Goal: Subscribe to service/newsletter

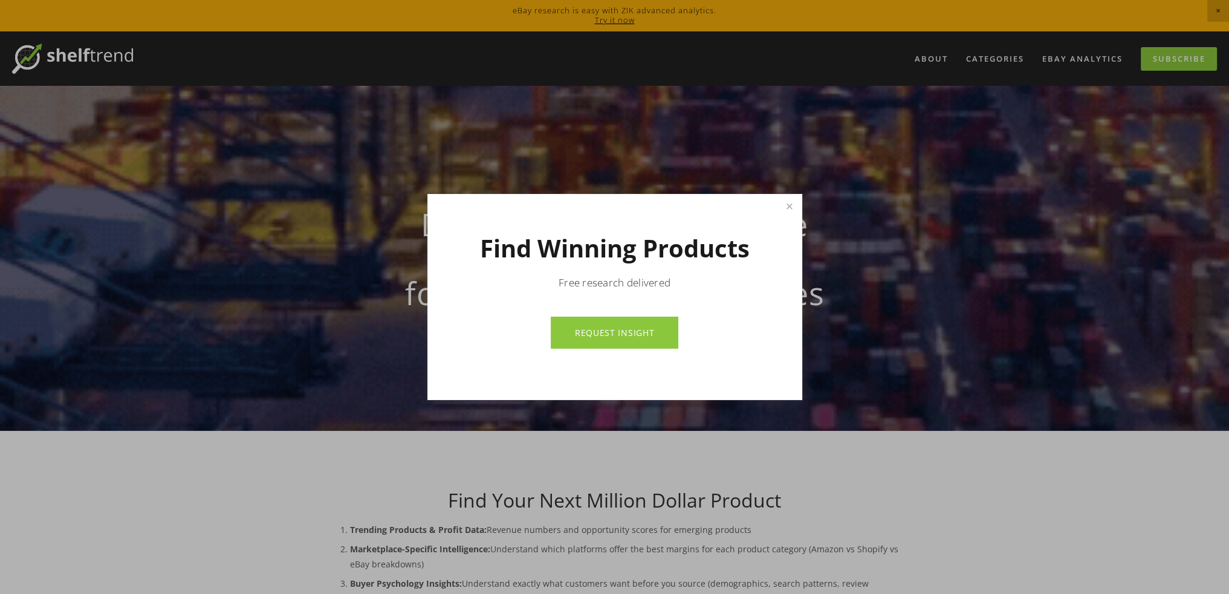
click at [616, 340] on link "REQUEST INSIGHT" at bounding box center [615, 333] width 128 height 32
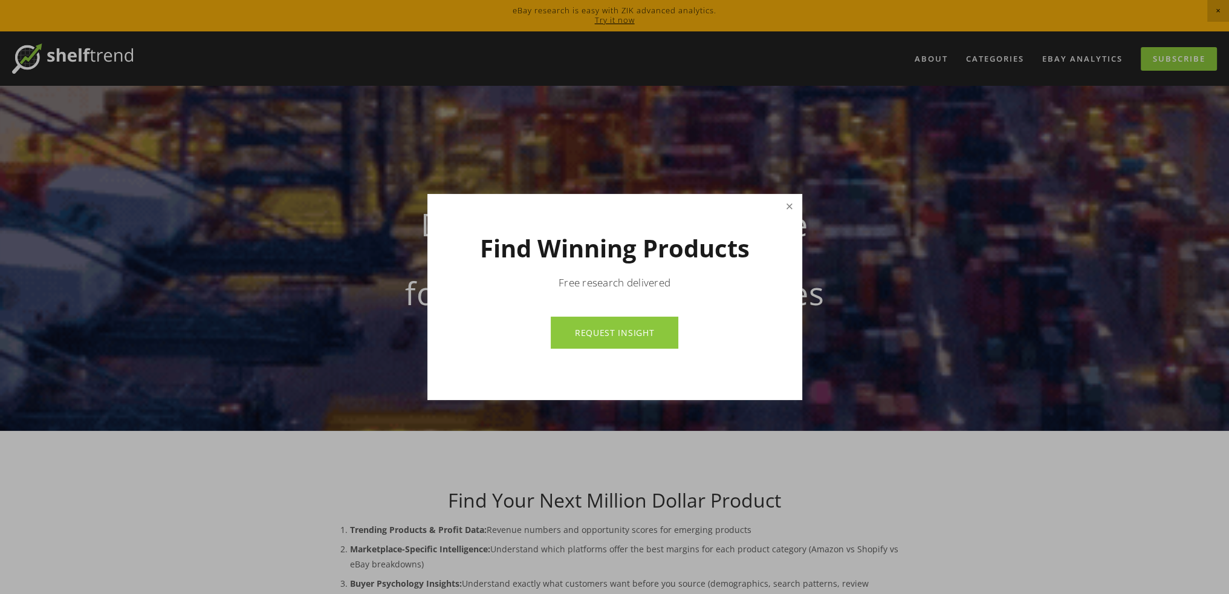
click at [788, 207] on link "Close" at bounding box center [789, 206] width 21 height 21
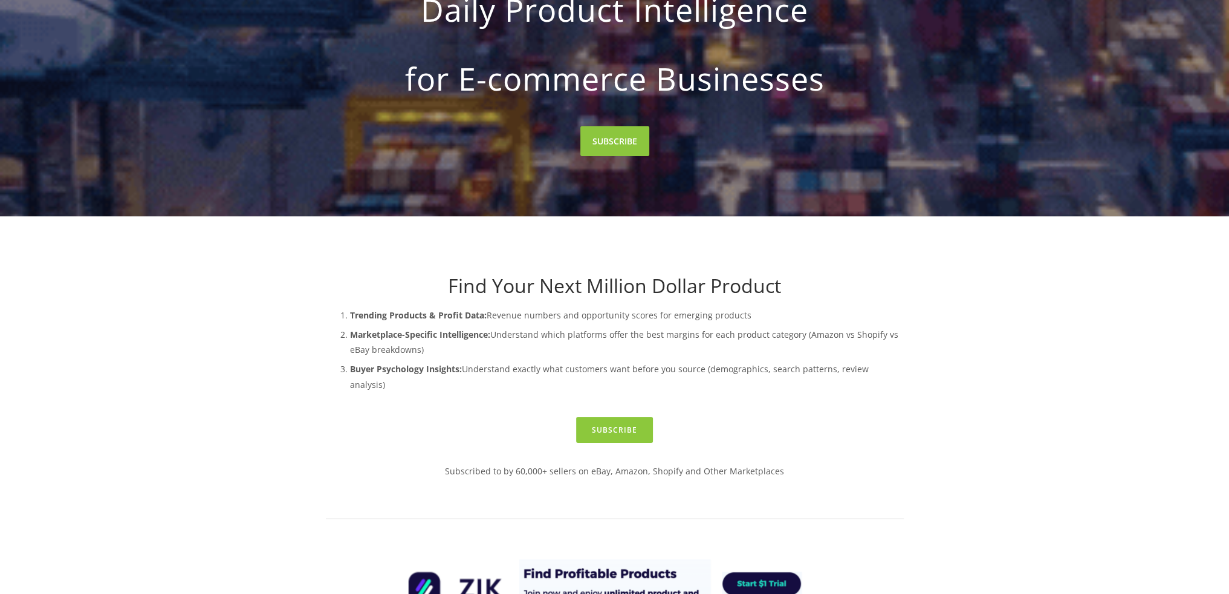
scroll to position [363, 0]
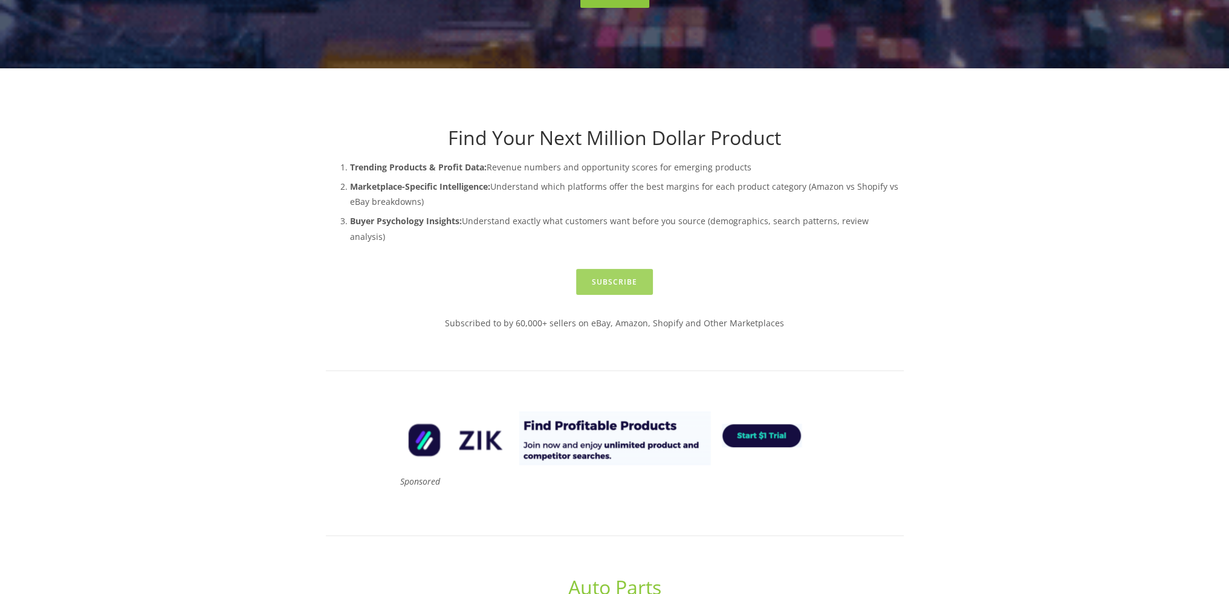
click at [619, 269] on link "Subscribe" at bounding box center [614, 282] width 77 height 26
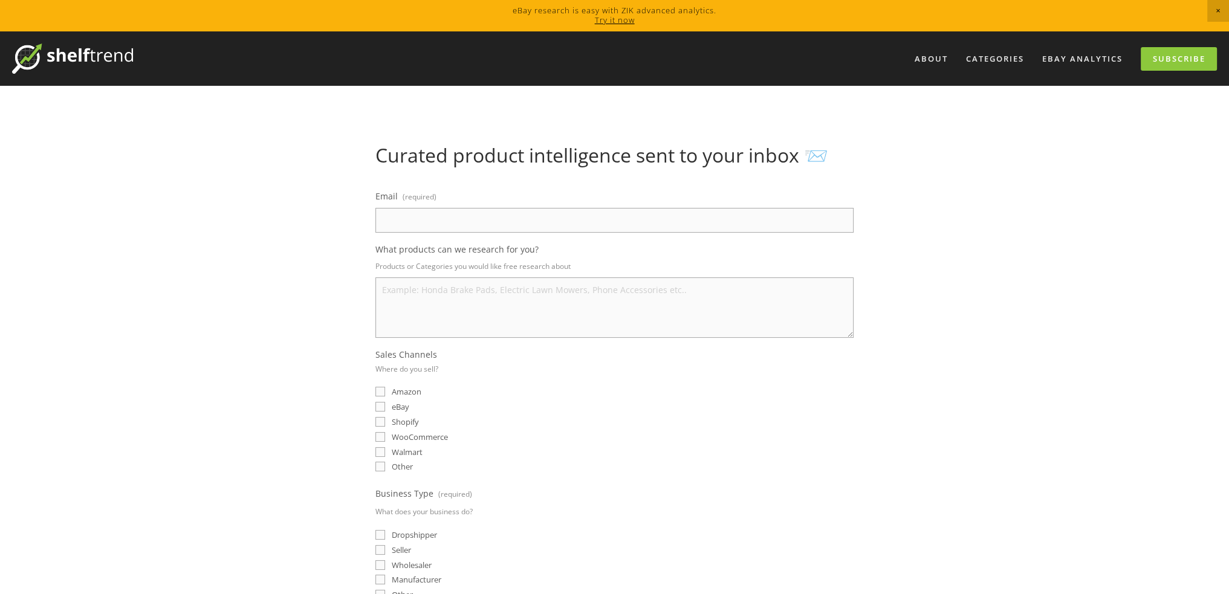
click at [383, 407] on input "eBay" at bounding box center [380, 407] width 10 height 10
checkbox input "true"
click at [378, 389] on input "Amazon" at bounding box center [380, 392] width 10 height 10
checkbox input "true"
click at [510, 224] on input "Email (required)" at bounding box center [614, 220] width 478 height 25
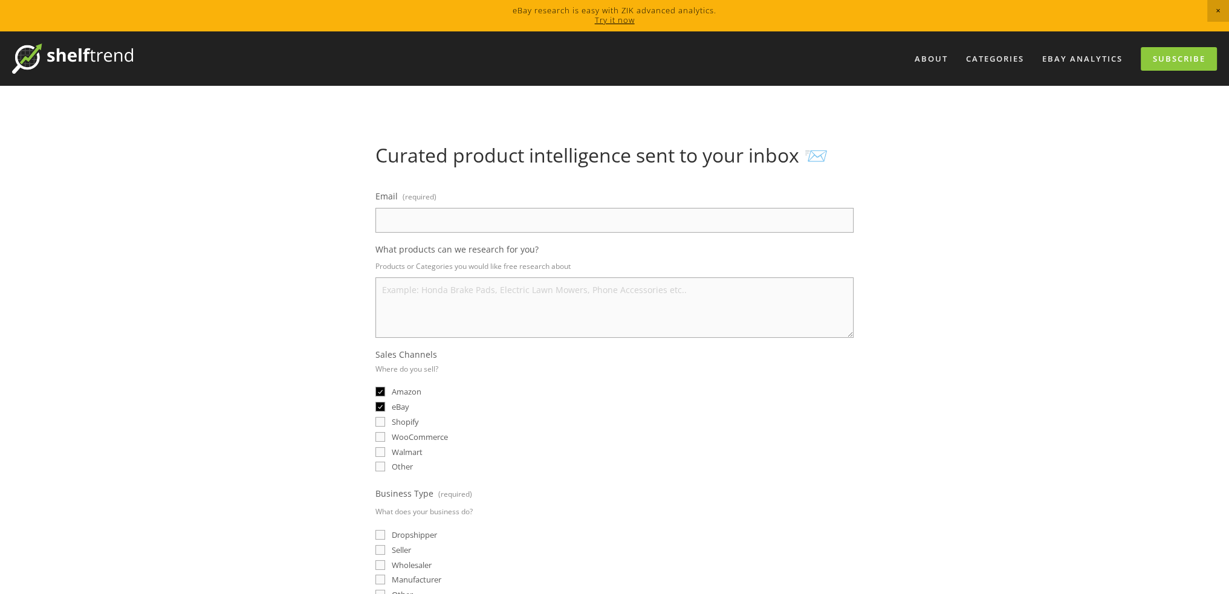
click at [1035, 244] on div "About Categories Auto Parts Electronics Fashion Home & Garden" at bounding box center [614, 545] width 1229 height 1028
click at [1216, 9] on span "Close Announcement" at bounding box center [1218, 11] width 22 height 22
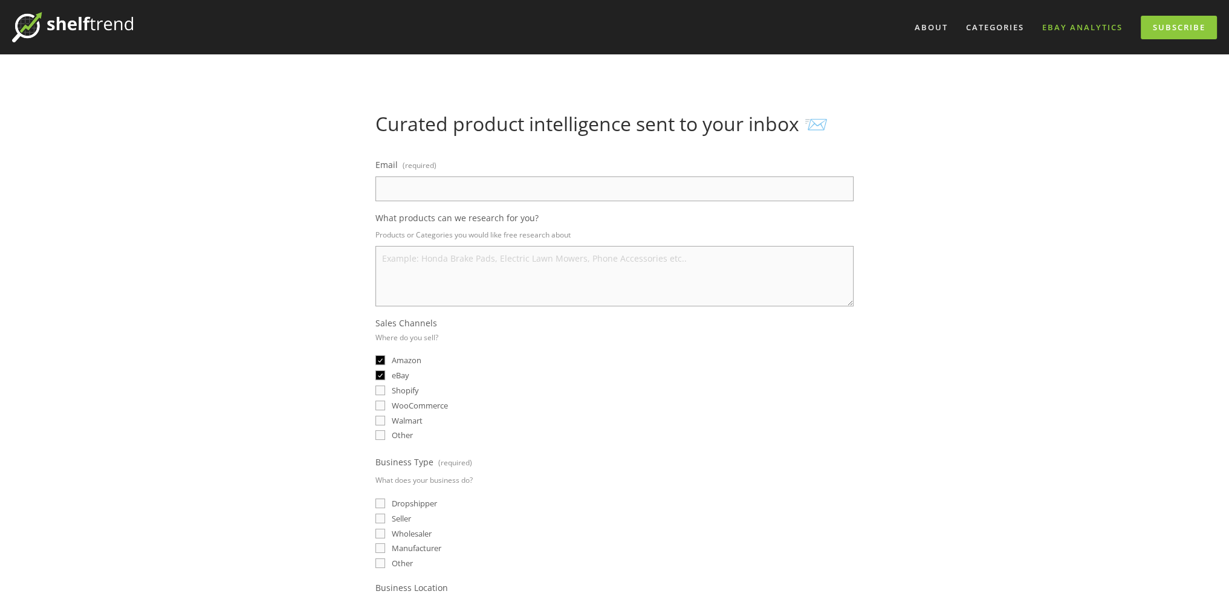
click at [1084, 28] on link "eBay Analytics" at bounding box center [1082, 28] width 96 height 20
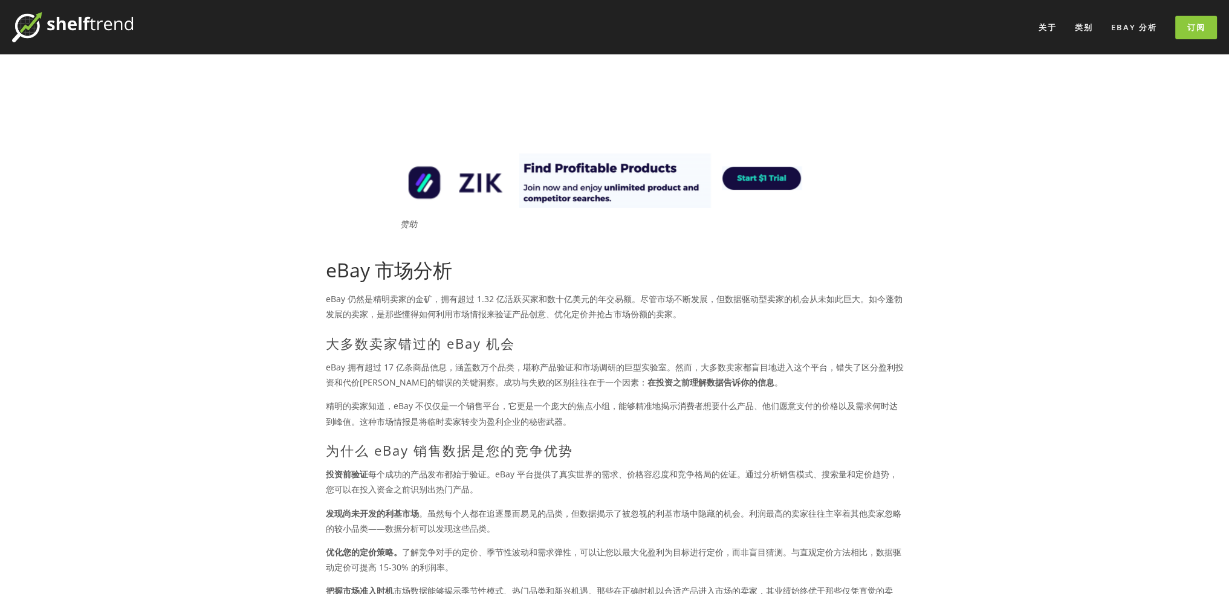
click at [61, 28] on img at bounding box center [72, 27] width 121 height 30
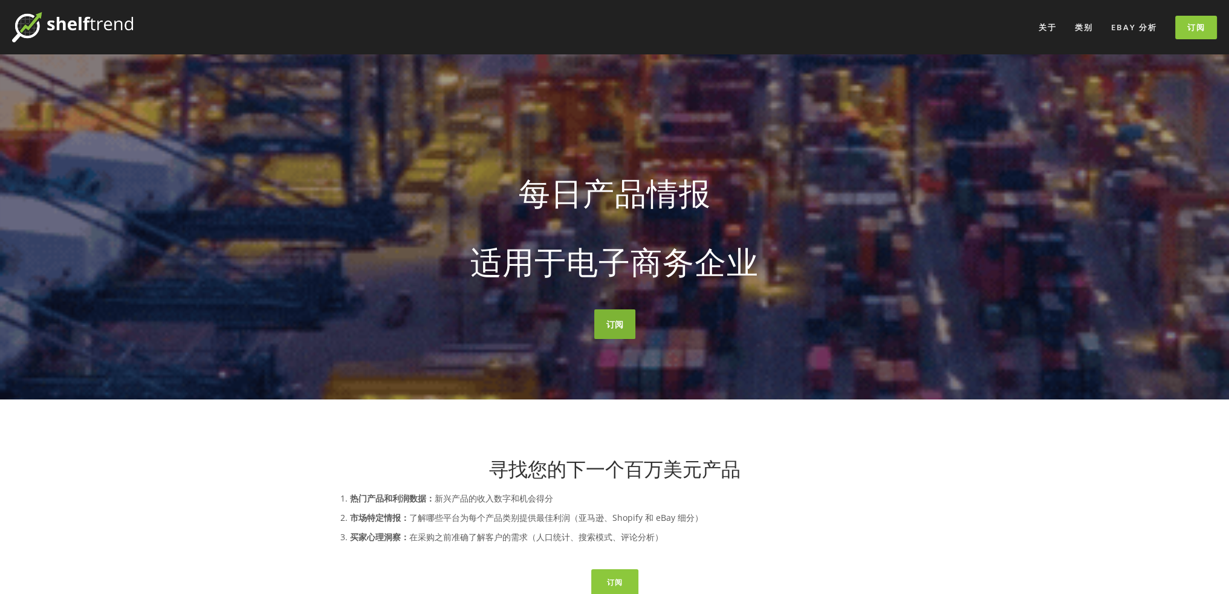
click at [620, 329] on font "订阅" at bounding box center [614, 324] width 17 height 11
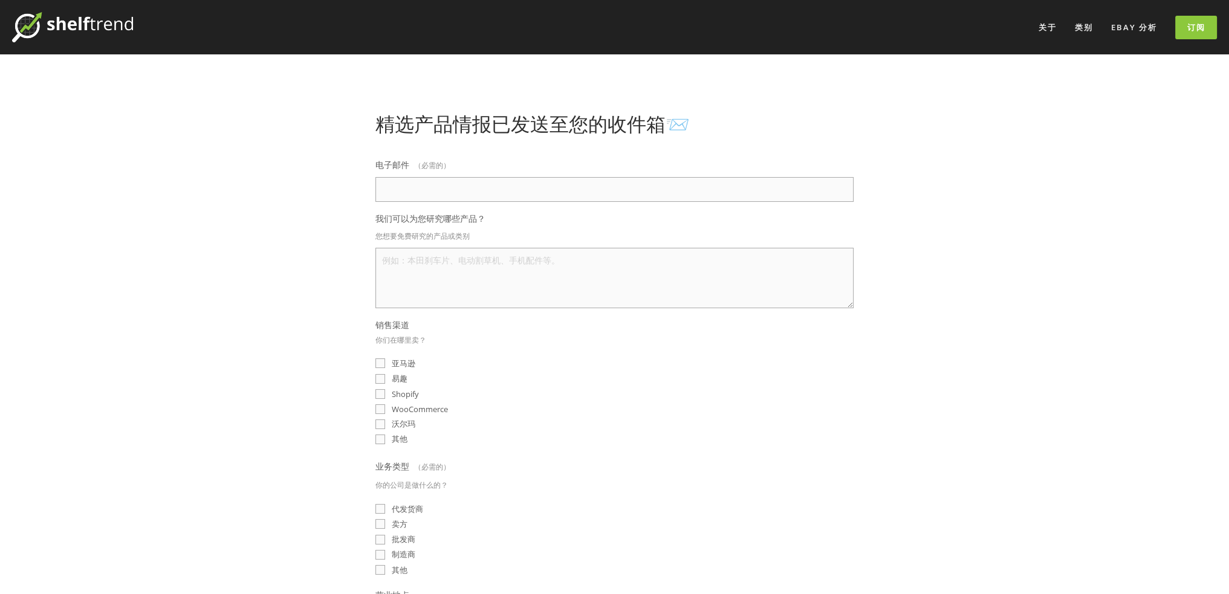
click at [380, 360] on input "亚马逊" at bounding box center [380, 364] width 10 height 10
checkbox input "true"
click at [381, 378] on input "易趣" at bounding box center [380, 379] width 10 height 10
checkbox input "true"
click at [423, 193] on input "电子邮件 （必需的）" at bounding box center [614, 189] width 478 height 25
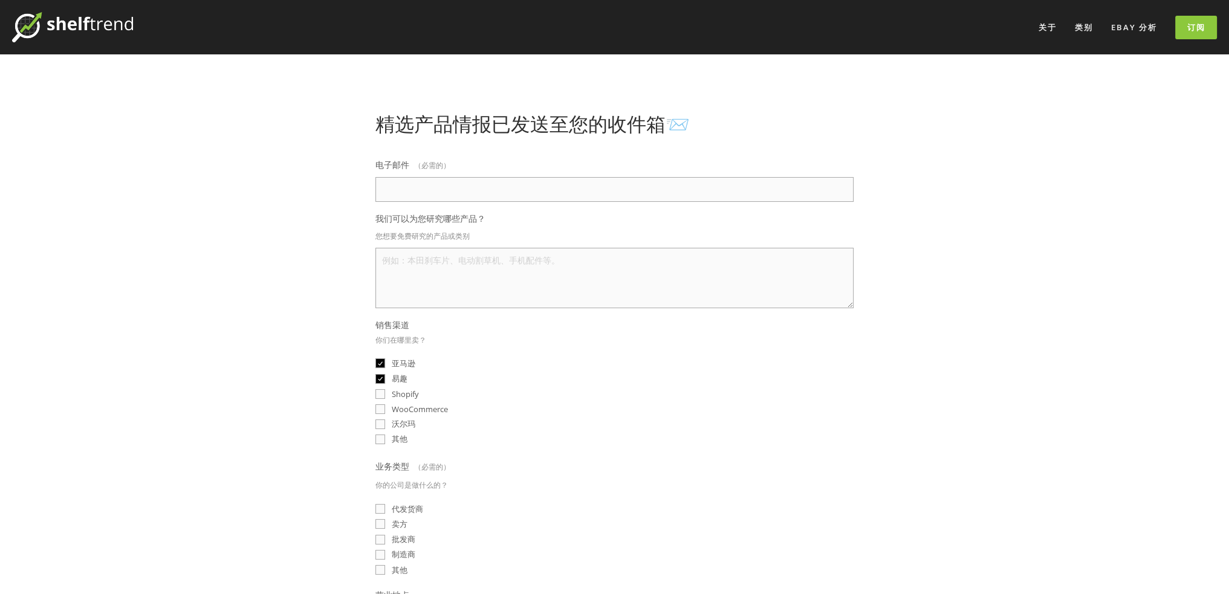
paste input "inpulskj@163.com"
type input "inpulskj@163.com"
click at [536, 269] on textarea "我们可以为您研究哪些产品？" at bounding box center [614, 278] width 478 height 60
paste textarea "Drives & Motor Controls"
paste textarea "PLC Processors"
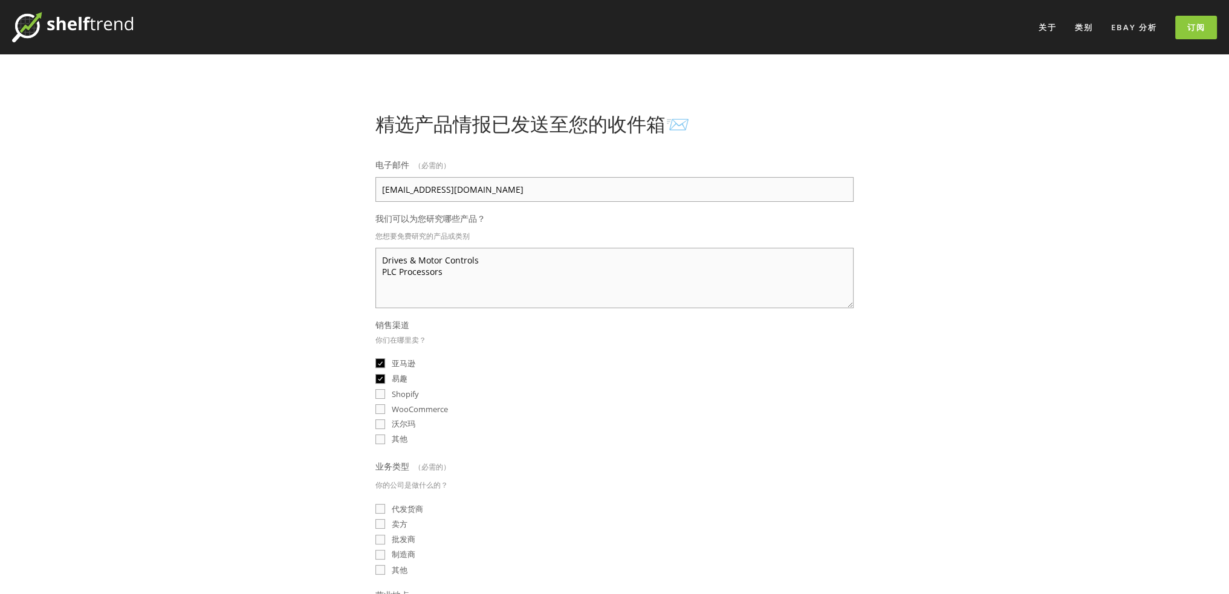
paste textarea "Photoelectric Sensor"
paste textarea "Industrial Automation & Motion Controls"
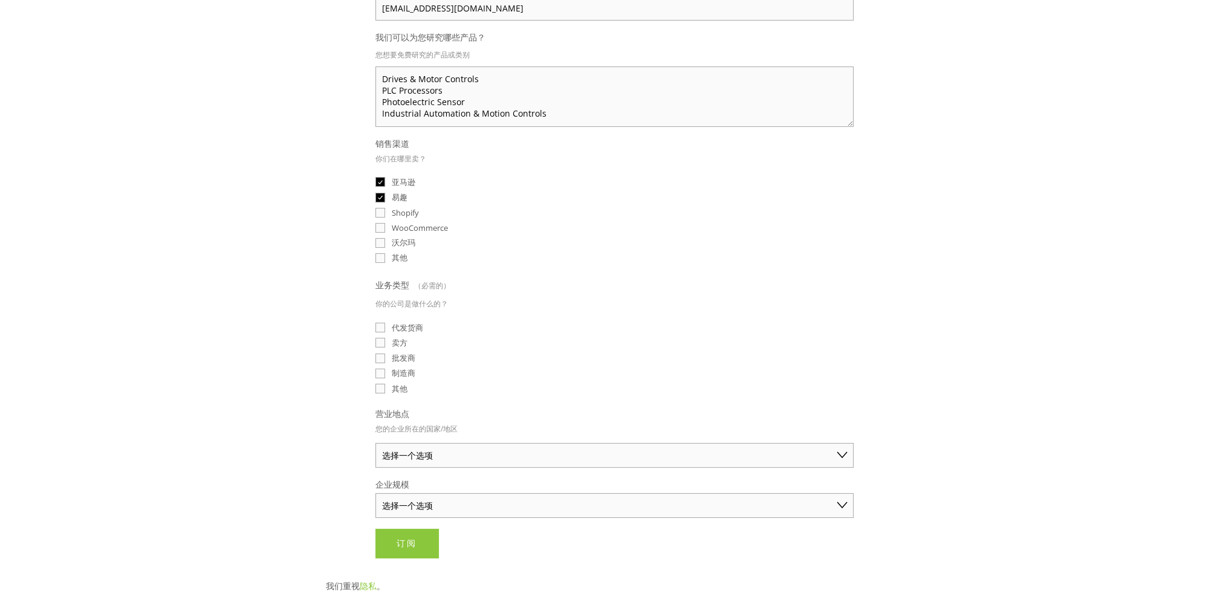
type textarea "Drives & Motor Controls PLC Processors Photoelectric Sensor Industrial Automati…"
click at [381, 384] on input "其他" at bounding box center [380, 389] width 10 height 10
checkbox input "true"
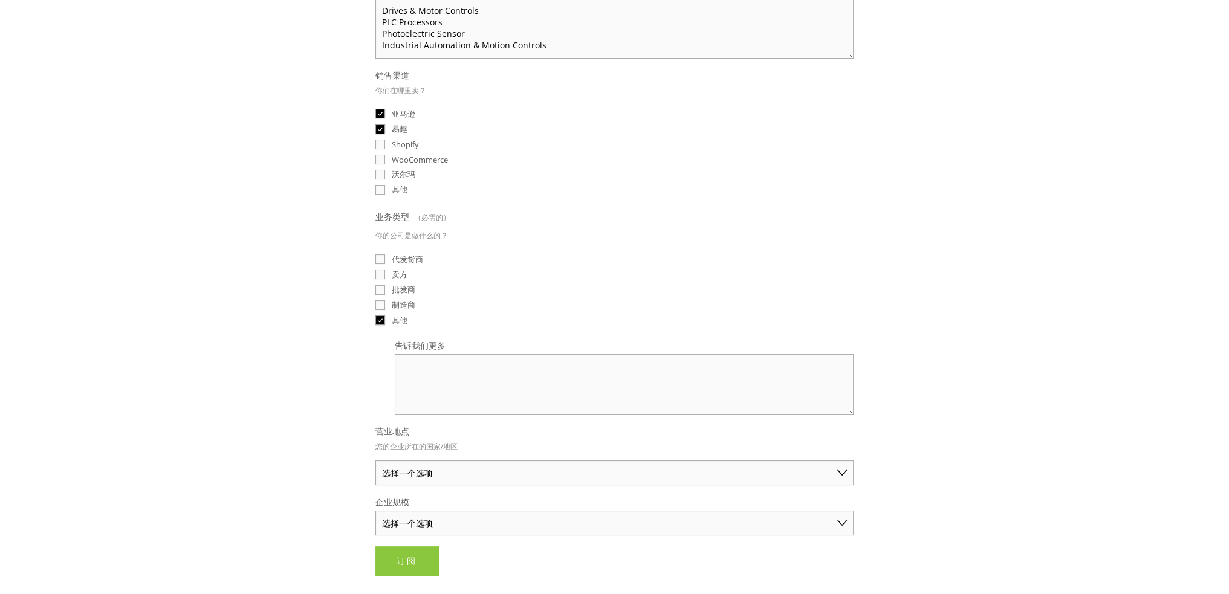
scroll to position [302, 0]
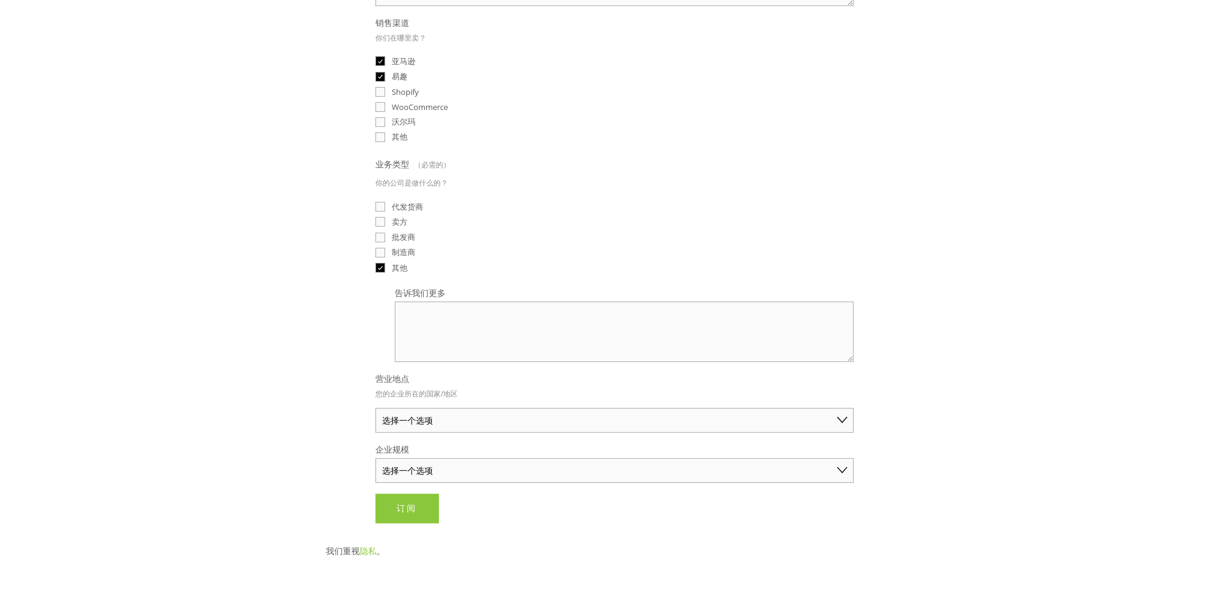
click at [487, 413] on select "选择一个选项 澳大利亚 美国 英国 中国 日本 德国 加拿大 其他" at bounding box center [614, 420] width 478 height 25
click at [297, 430] on div "关于 类别 汽车零部件 电子产品 时尚 家居与园艺" at bounding box center [614, 259] width 1229 height 1123
click at [461, 425] on select "选择一个选项 澳大利亚 美国 英国 中国 日本 德国 加拿大 其他" at bounding box center [614, 420] width 478 height 25
click at [323, 420] on div "精选产品情报已发送至您的收件箱📨 电子邮件 （必需的） inpulskj@163.com 我们可以为您研究哪些产品？ 您想要免费研究的产品或类别 Drives…" at bounding box center [615, 171] width 599 height 723
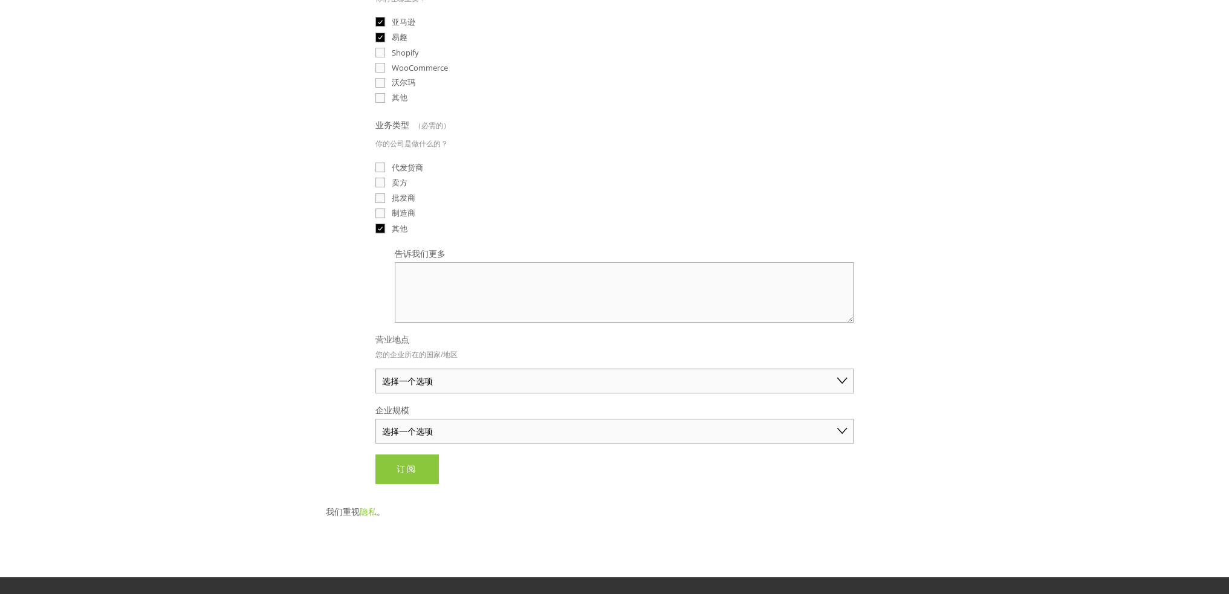
scroll to position [363, 0]
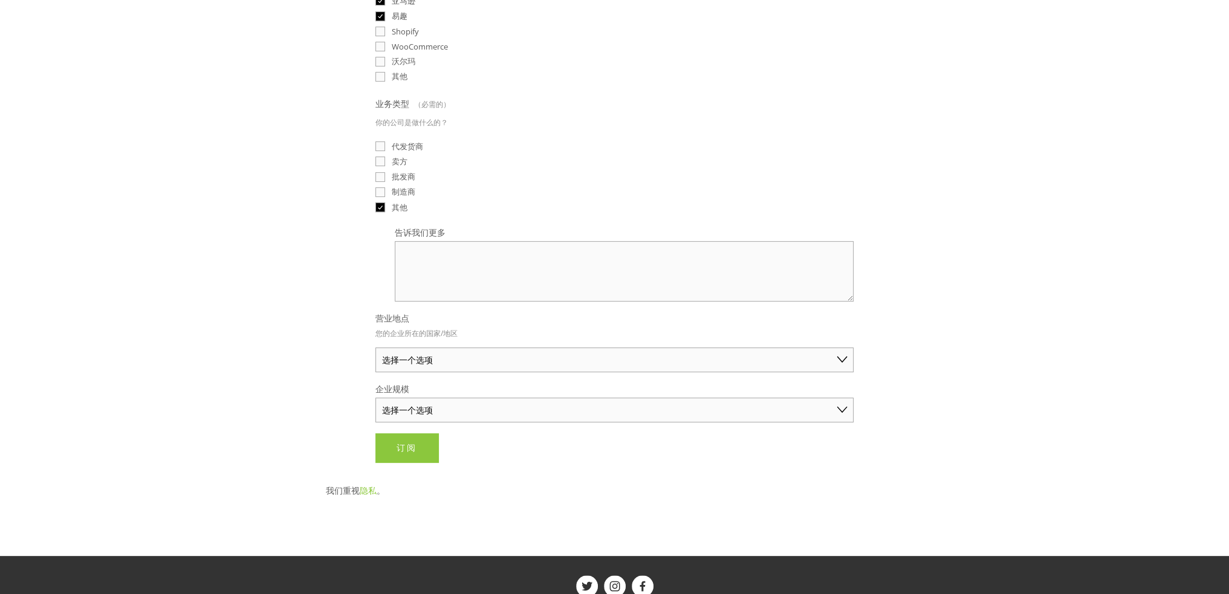
click at [450, 402] on select "选择一个选项 个人商家（年销售额低于 5 万美元） 小型企业（年销售额 5 万至 25 万美元） 成熟企业（年销售额超过 25 万美元）" at bounding box center [614, 410] width 478 height 25
select select "Solo Merchant (under $50K annual sales)"
click at [375, 398] on select "选择一个选项 个人商家（年销售额低于 5 万美元） 小型企业（年销售额 5 万至 25 万美元） 成熟企业（年销售额超过 25 万美元）" at bounding box center [614, 410] width 478 height 25
click at [432, 352] on select "选择一个选项 澳大利亚 美国 英国 中国 日本 德国 加拿大 其他" at bounding box center [614, 360] width 478 height 25
select select "United States"
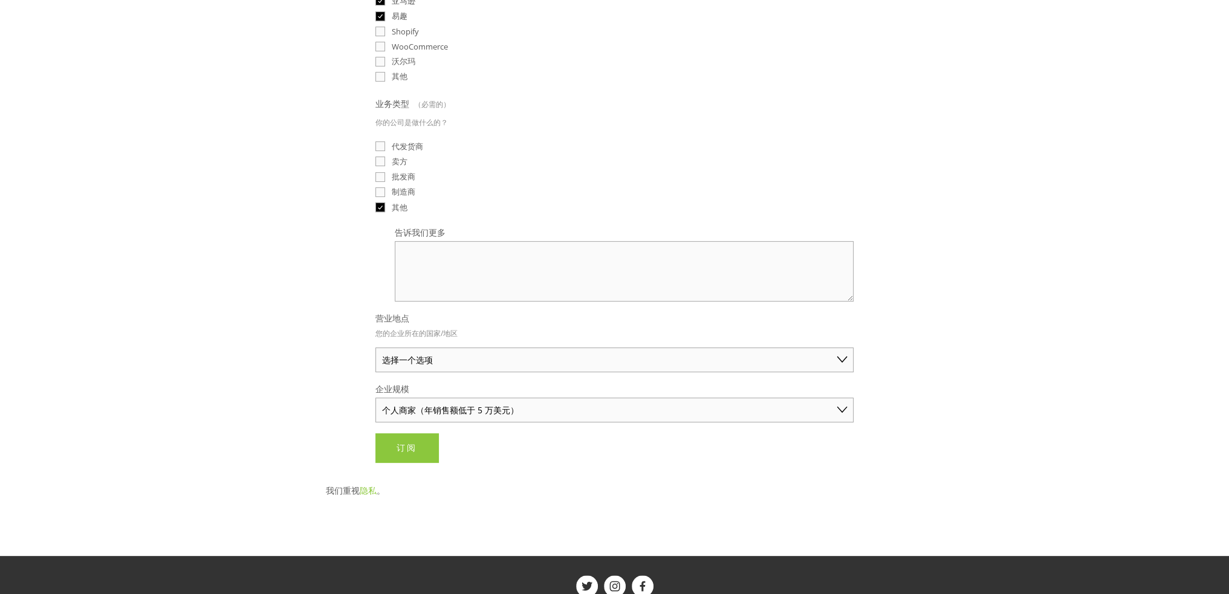
click at [375, 348] on select "选择一个选项 澳大利亚 美国 英国 中国 日本 德国 加拿大 其他" at bounding box center [614, 360] width 478 height 25
click at [397, 442] on font "订阅" at bounding box center [407, 447] width 21 height 11
click at [426, 438] on button "提交 订阅" at bounding box center [406, 447] width 63 height 29
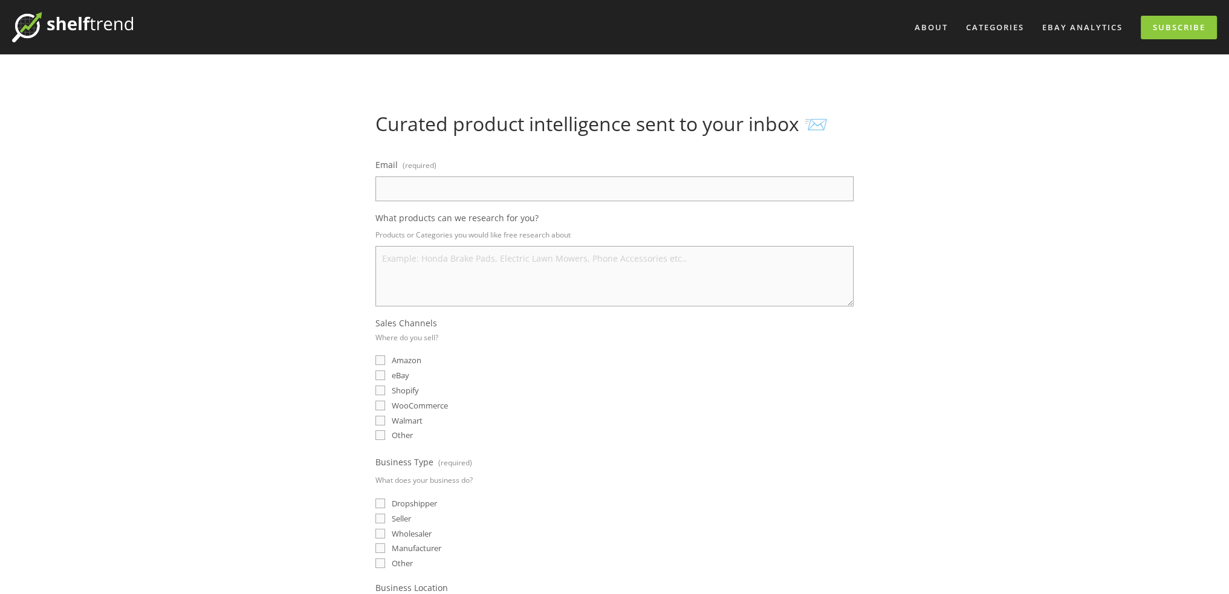
click at [498, 186] on input "Email (required)" at bounding box center [614, 189] width 478 height 25
paste input "Industrial Automation & Motion Controls"
type input "Industrial Automation & Motion Controls"
click at [987, 385] on div "About Categories Auto Parts Electronics Fashion Home & Garden" at bounding box center [614, 514] width 1229 height 1028
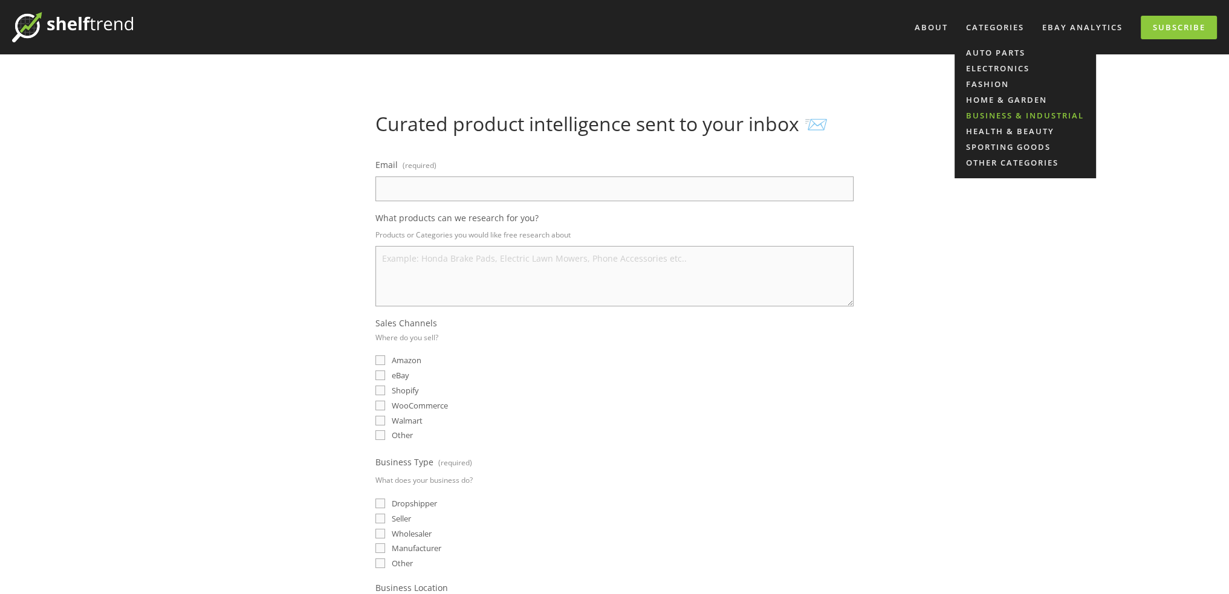
click at [1006, 114] on link "Business & Industrial" at bounding box center [1025, 116] width 141 height 16
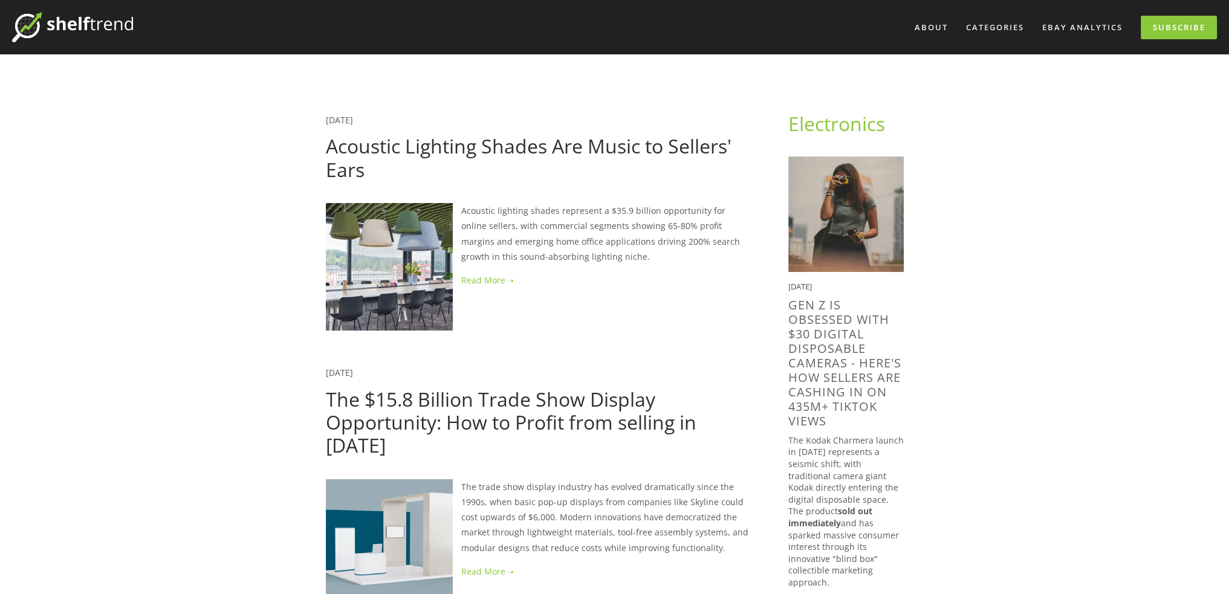
click at [80, 24] on img at bounding box center [72, 27] width 121 height 30
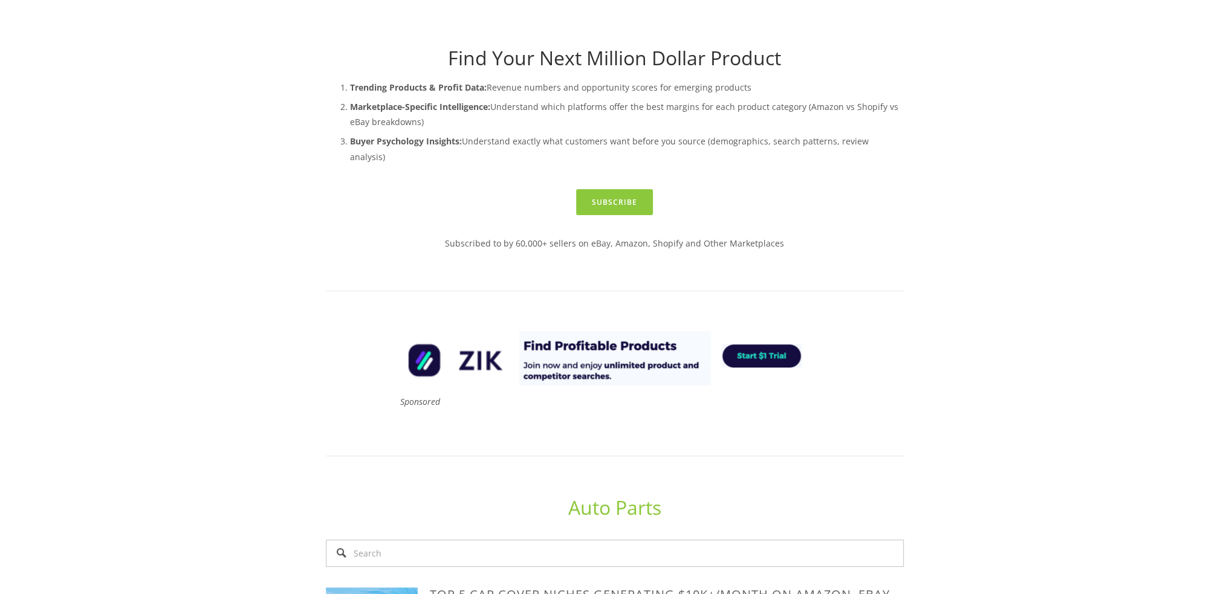
scroll to position [544, 0]
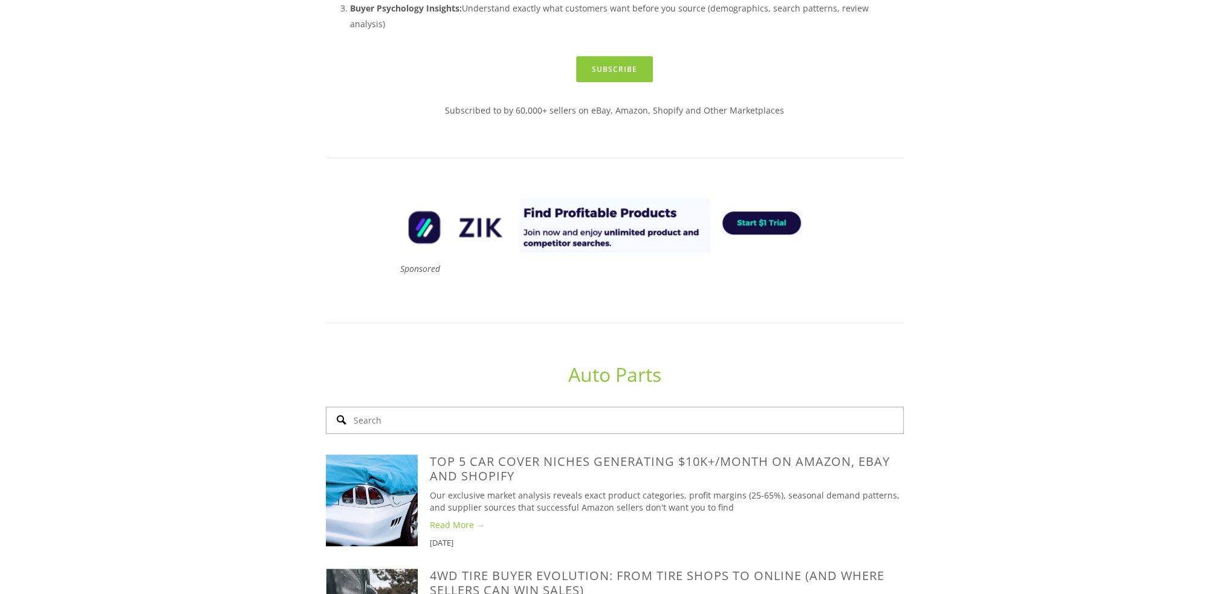
click at [644, 407] on input "Search" at bounding box center [615, 420] width 578 height 27
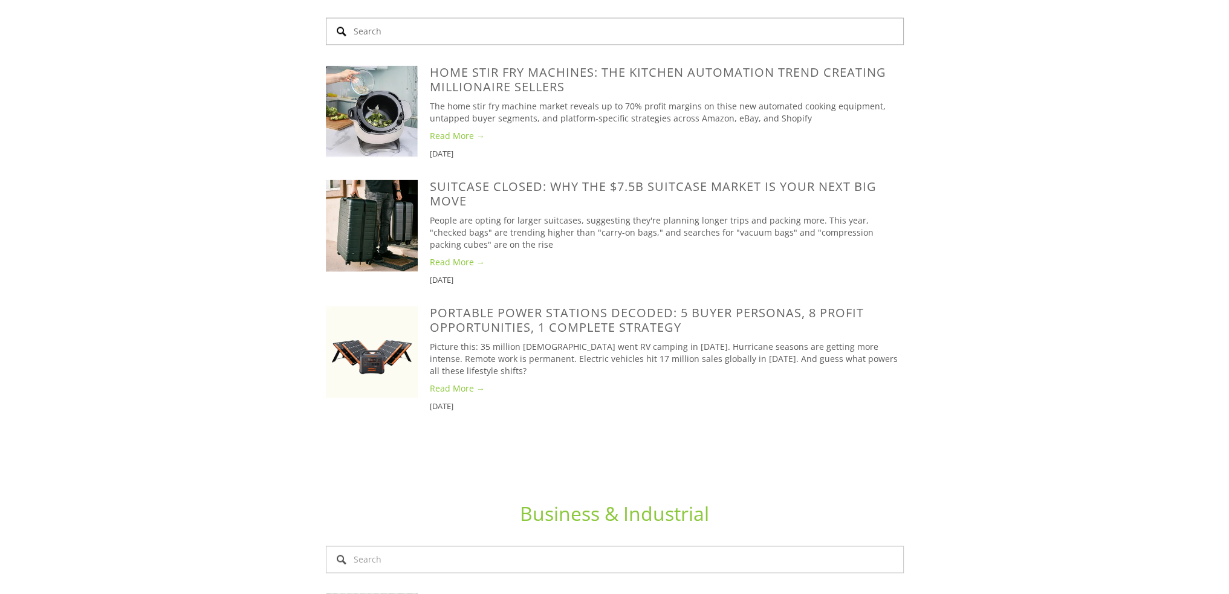
scroll to position [2660, 0]
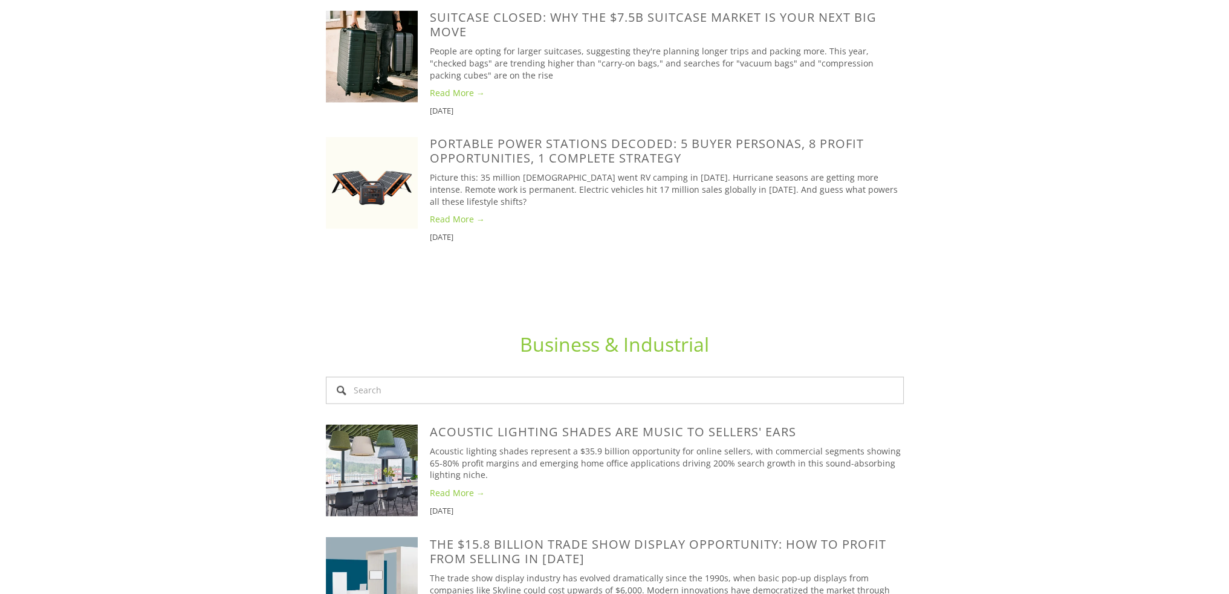
click at [617, 331] on link "Business & Industrial" at bounding box center [614, 344] width 189 height 26
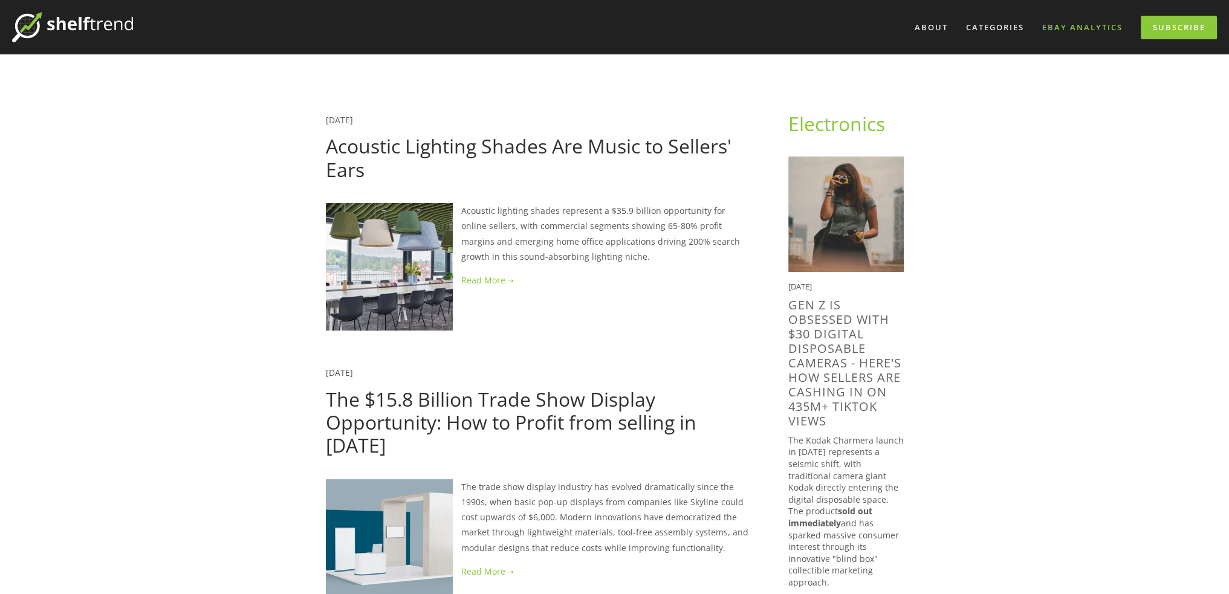
click at [1058, 26] on link "eBay Analytics" at bounding box center [1082, 28] width 96 height 20
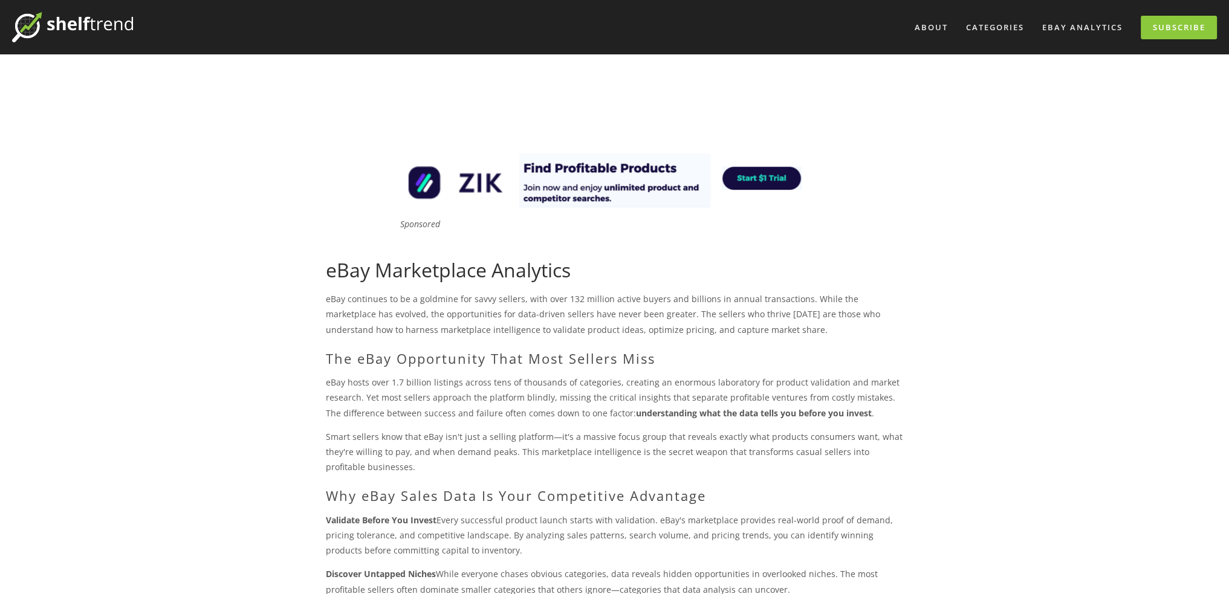
click at [27, 16] on img at bounding box center [72, 27] width 121 height 30
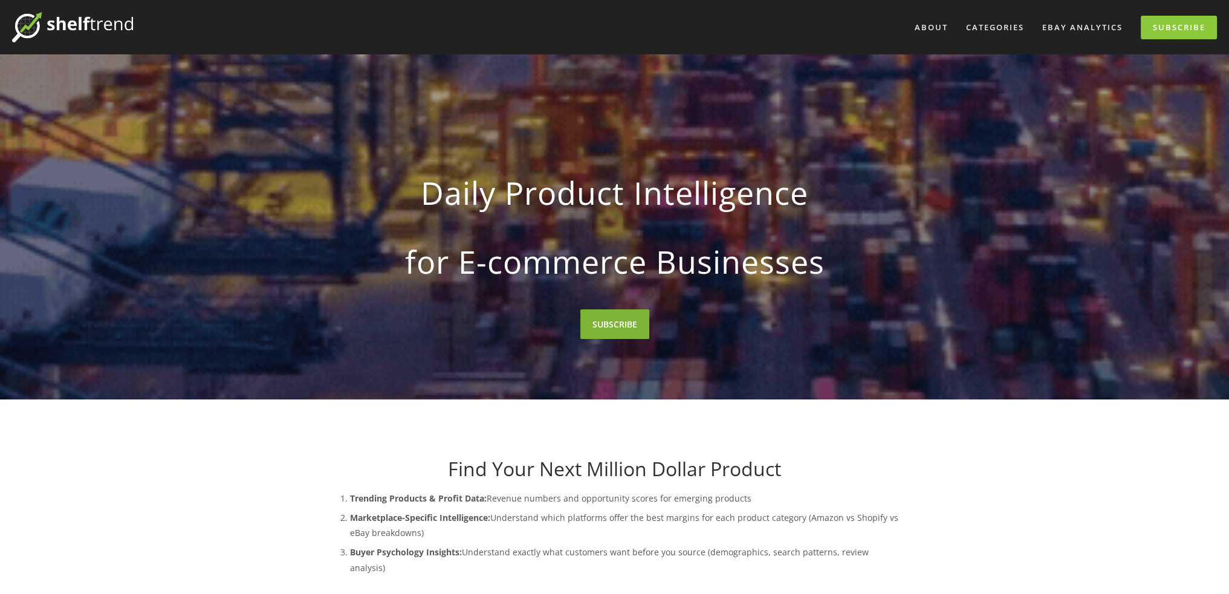
click at [612, 325] on link "SUBSCRIBE" at bounding box center [614, 325] width 69 height 30
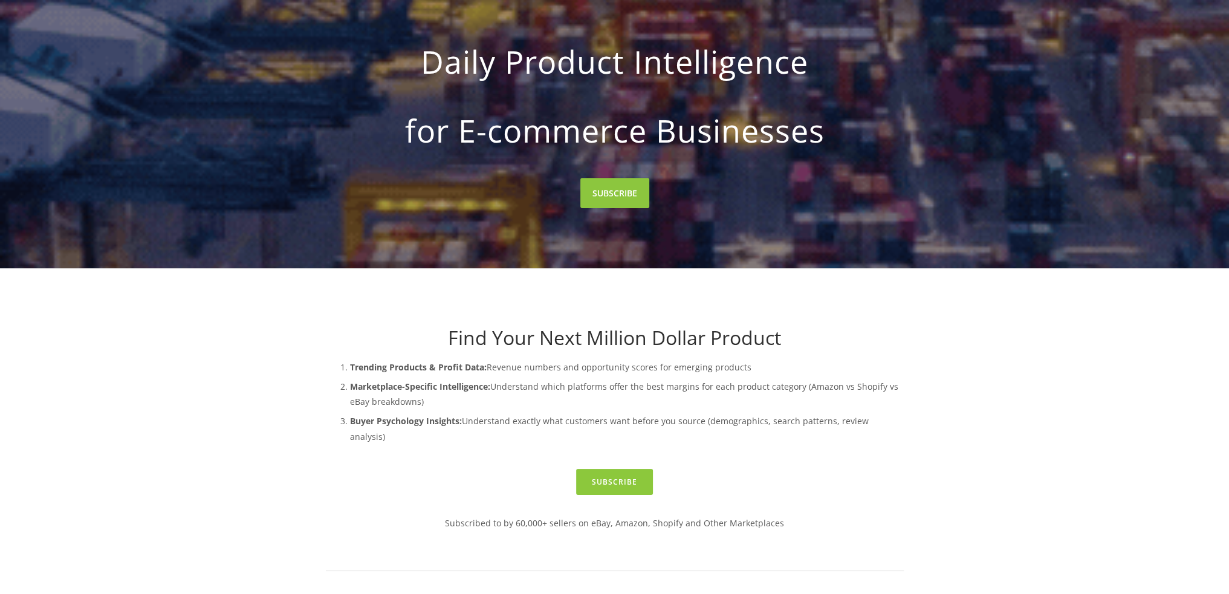
scroll to position [181, 0]
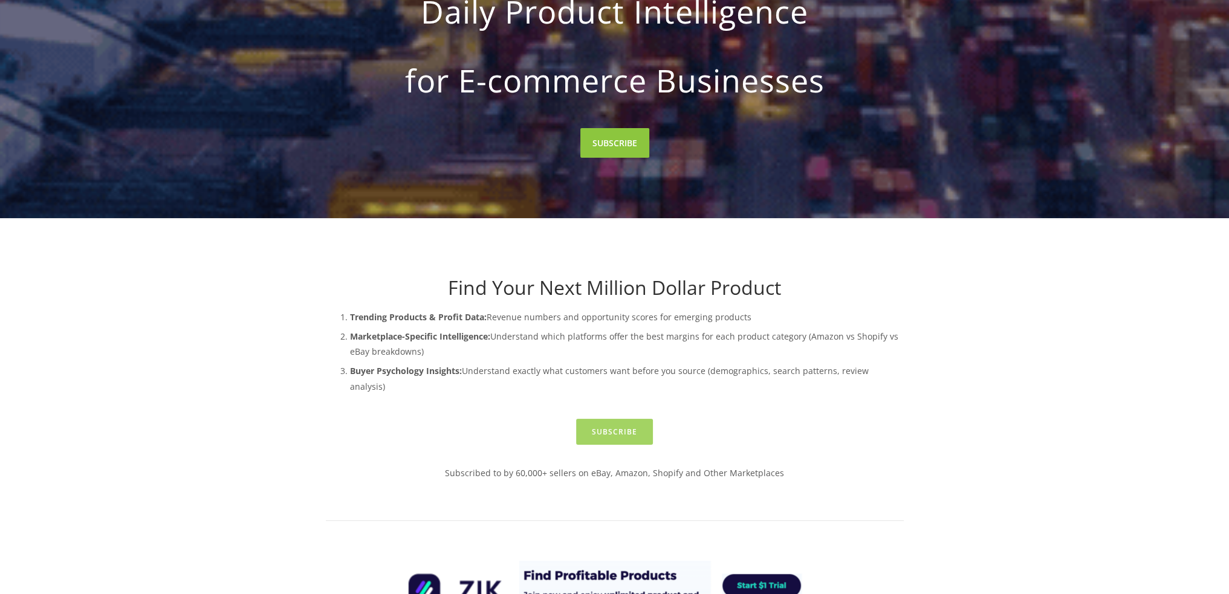
click at [635, 419] on link "Subscribe" at bounding box center [614, 432] width 77 height 26
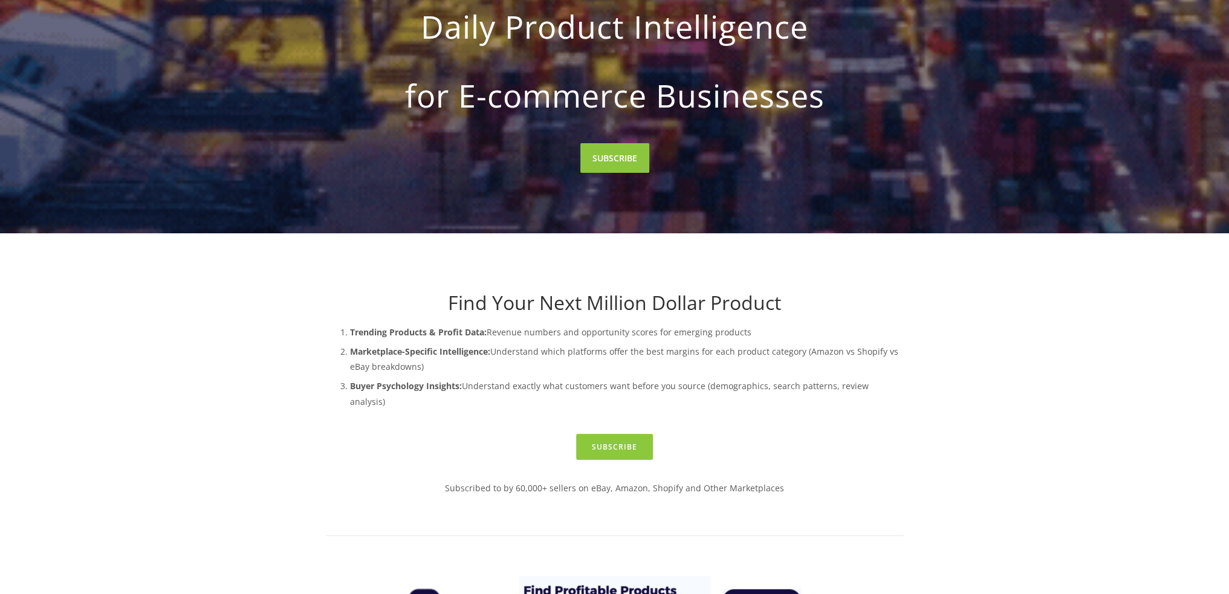
scroll to position [0, 0]
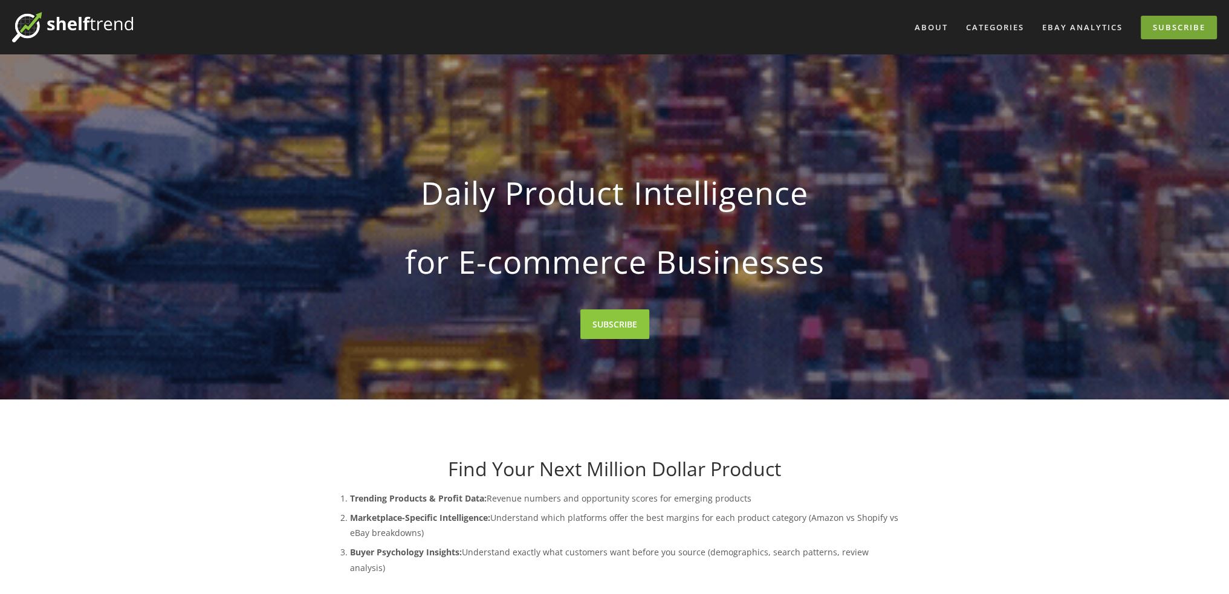
click at [1154, 22] on link "Subscribe" at bounding box center [1179, 28] width 76 height 24
